Goal: Transaction & Acquisition: Purchase product/service

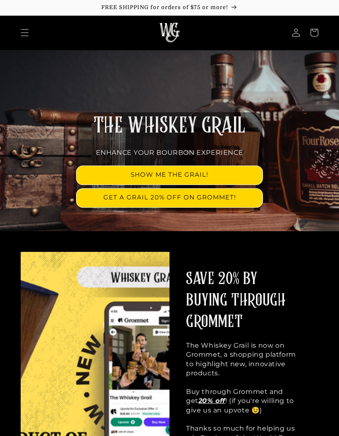
click at [233, 173] on link "SHOW ME THE GRAIL!" at bounding box center [169, 175] width 186 height 19
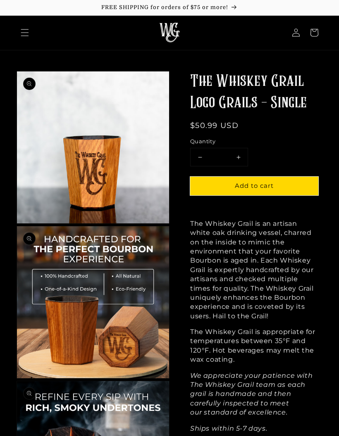
click at [29, 35] on span "Menu" at bounding box center [25, 33] width 18 height 18
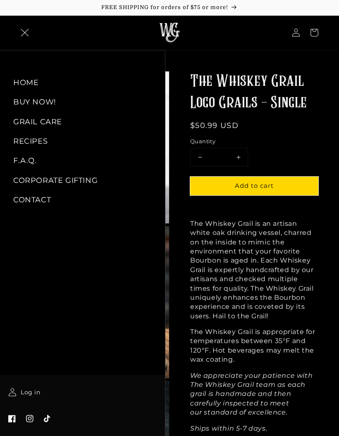
click at [36, 104] on link "BUY NOW!" at bounding box center [82, 102] width 165 height 19
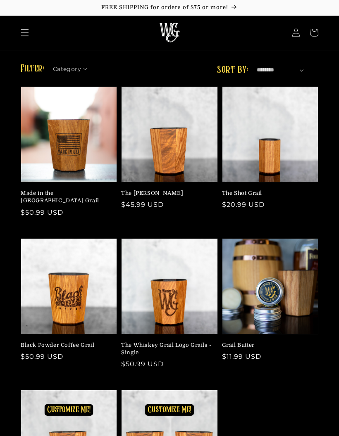
click at [280, 190] on link "The Shot Grail" at bounding box center [267, 193] width 91 height 7
click at [188, 190] on link "The Mash Bill" at bounding box center [166, 193] width 91 height 7
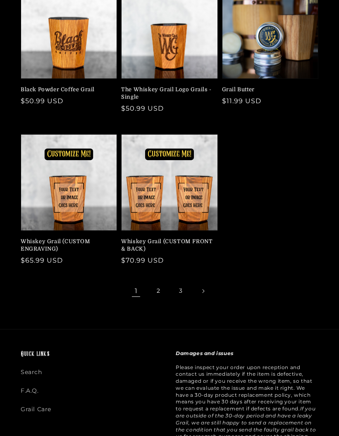
scroll to position [318, 0]
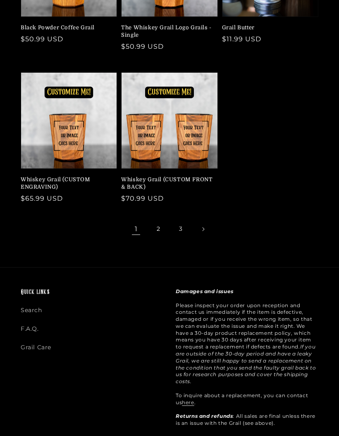
click at [202, 225] on link "Next page" at bounding box center [203, 229] width 18 height 18
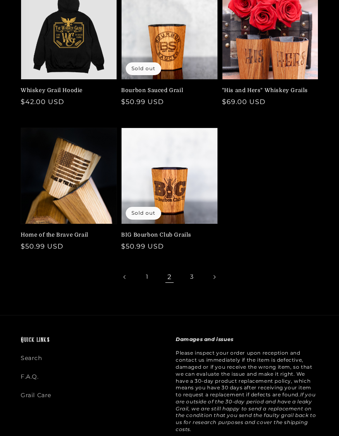
scroll to position [263, 0]
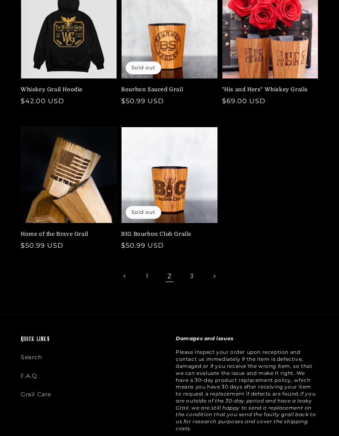
click at [212, 273] on link "Next page" at bounding box center [214, 276] width 18 height 18
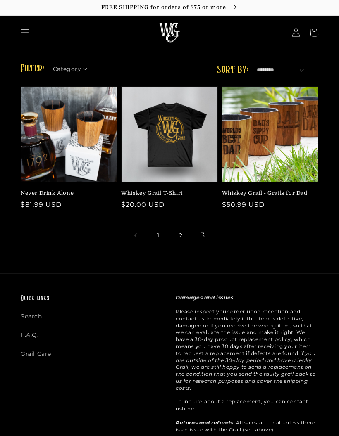
click at [132, 237] on link "Previous page" at bounding box center [136, 235] width 18 height 18
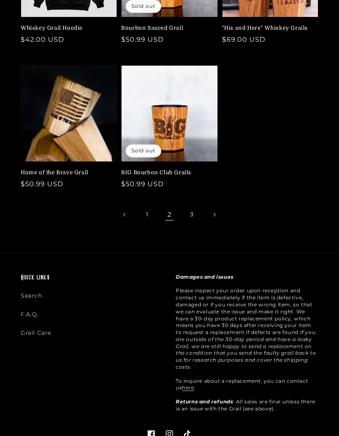
scroll to position [319, 0]
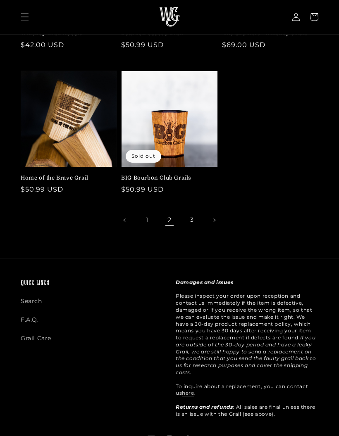
click at [120, 216] on link "Previous page" at bounding box center [125, 220] width 18 height 18
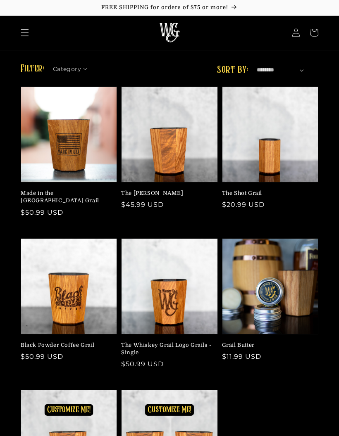
click at [172, 190] on link "The [PERSON_NAME]" at bounding box center [166, 193] width 91 height 7
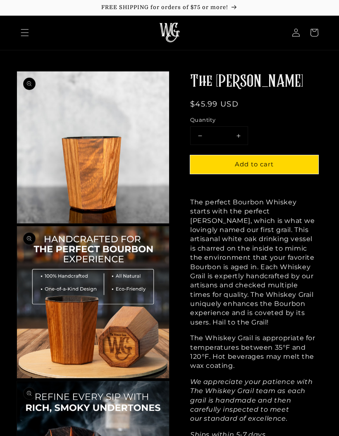
click at [27, 32] on icon "Menu" at bounding box center [25, 32] width 8 height 8
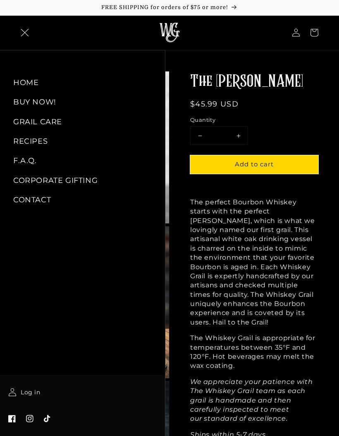
click at [229, 6] on p "FREE SHIPPING for orders of $75 or more!" at bounding box center [169, 7] width 322 height 7
